Goal: Navigation & Orientation: Find specific page/section

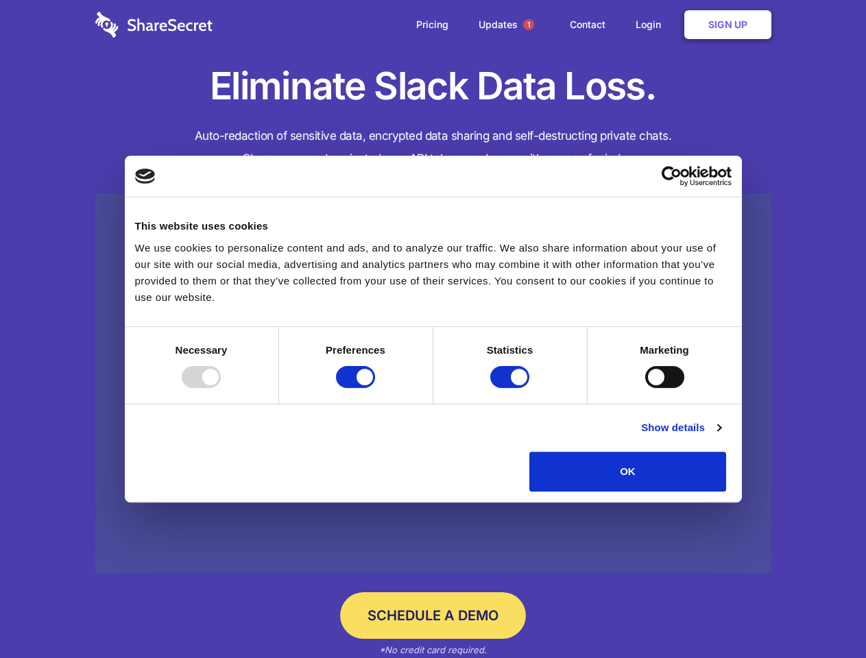
click at [221, 388] on div at bounding box center [201, 377] width 39 height 22
click at [375, 388] on input "Preferences" at bounding box center [355, 377] width 39 height 22
checkbox input "false"
click at [512, 388] on input "Statistics" at bounding box center [509, 377] width 39 height 22
checkbox input "false"
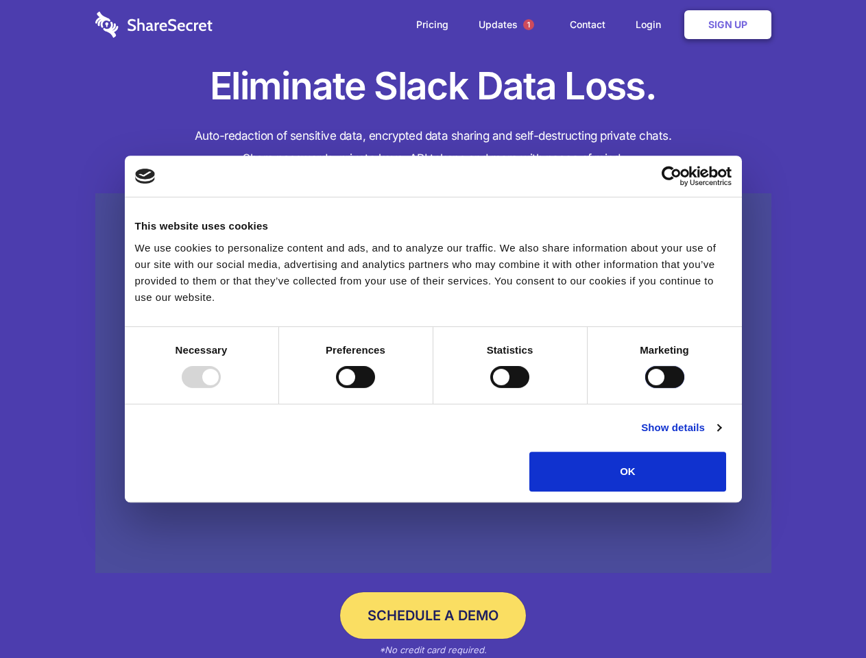
click at [645, 388] on input "Marketing" at bounding box center [664, 377] width 39 height 22
checkbox input "true"
click at [721, 436] on link "Show details" at bounding box center [681, 428] width 80 height 16
click at [0, 0] on li "Necessary 7 Necessary cookies help make a website usable by enabling basic func…" at bounding box center [0, 0] width 0 height 0
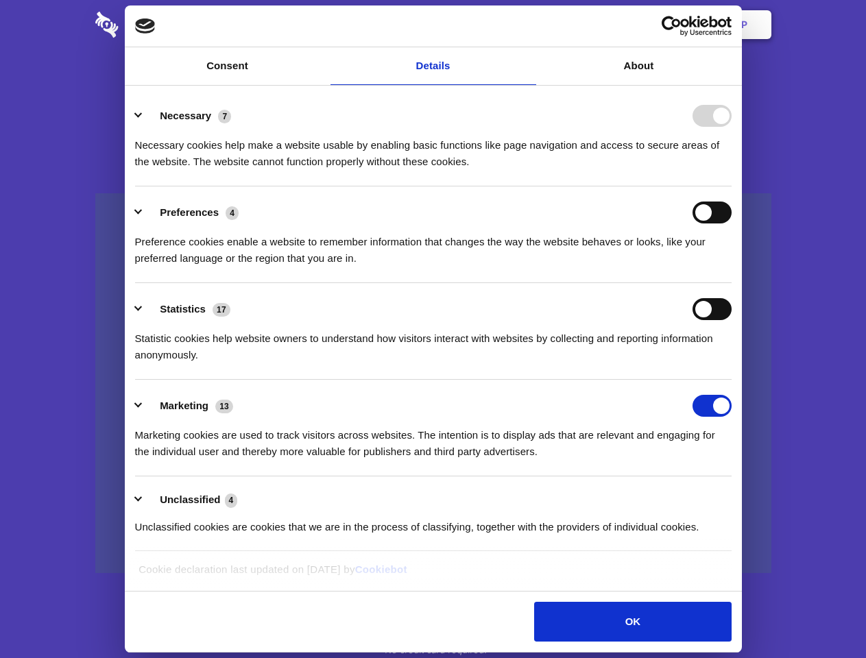
click at [528, 25] on span "1" at bounding box center [528, 24] width 11 height 11
